Goal: Communication & Community: Share content

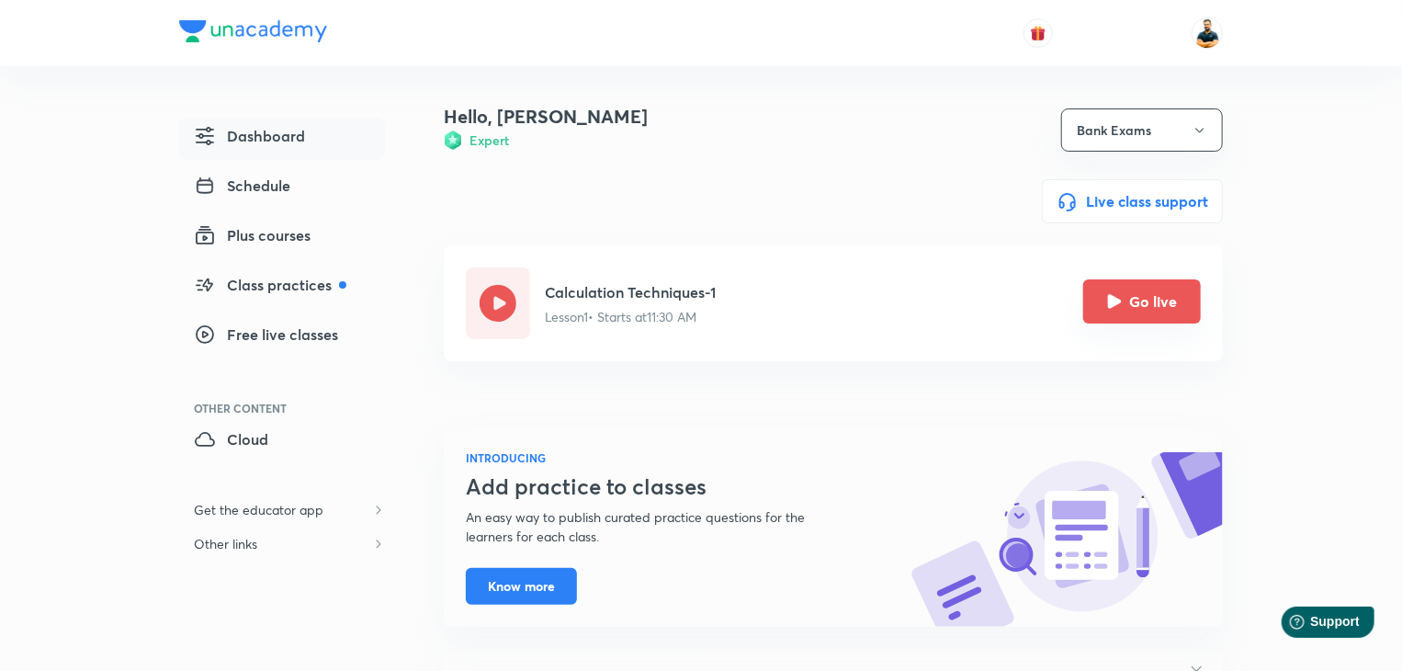
click at [1116, 281] on button "Go live" at bounding box center [1142, 301] width 118 height 44
